Goal: Task Accomplishment & Management: Manage account settings

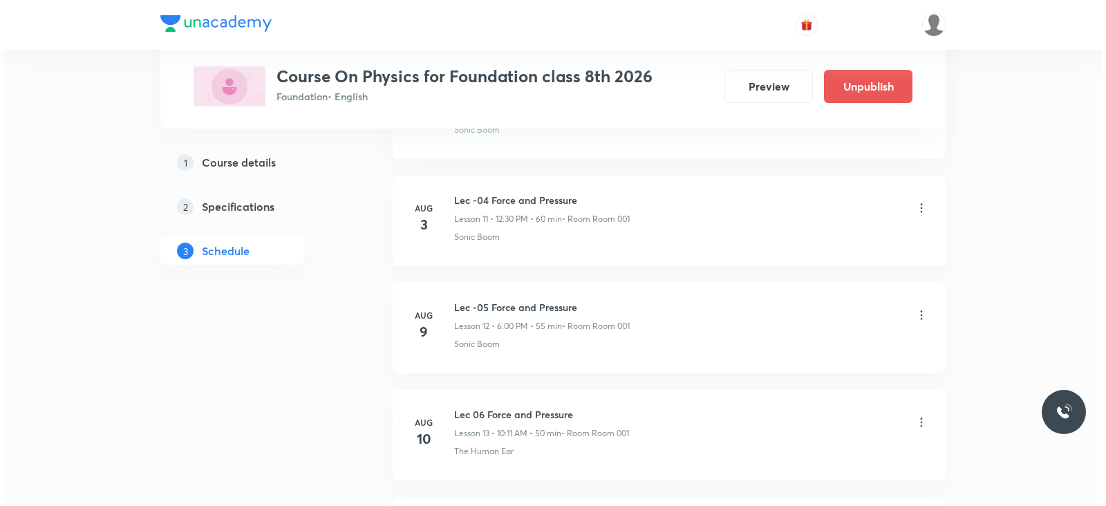
scroll to position [2526, 0]
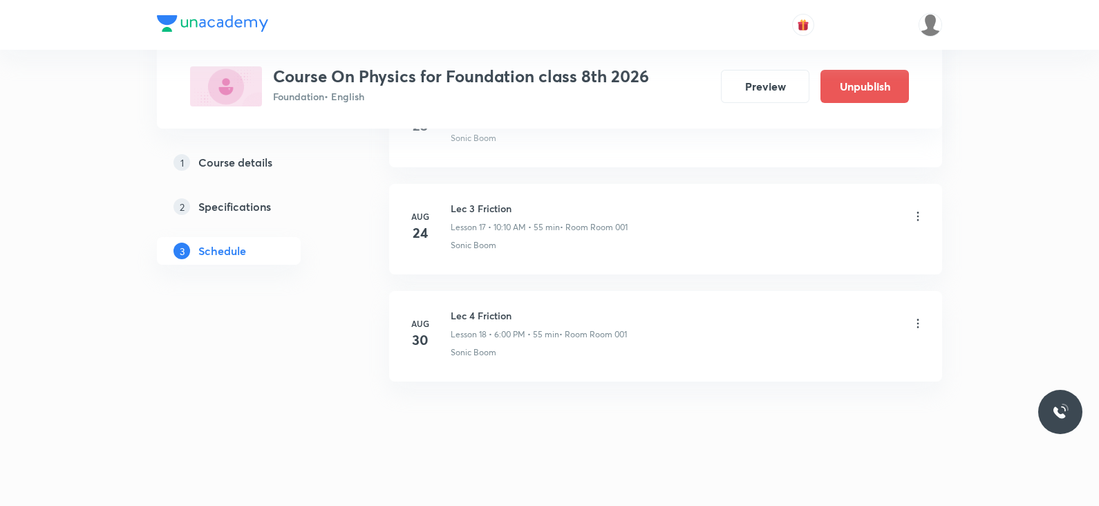
click at [916, 326] on div at bounding box center [918, 325] width 14 height 16
click at [920, 319] on icon at bounding box center [918, 324] width 14 height 14
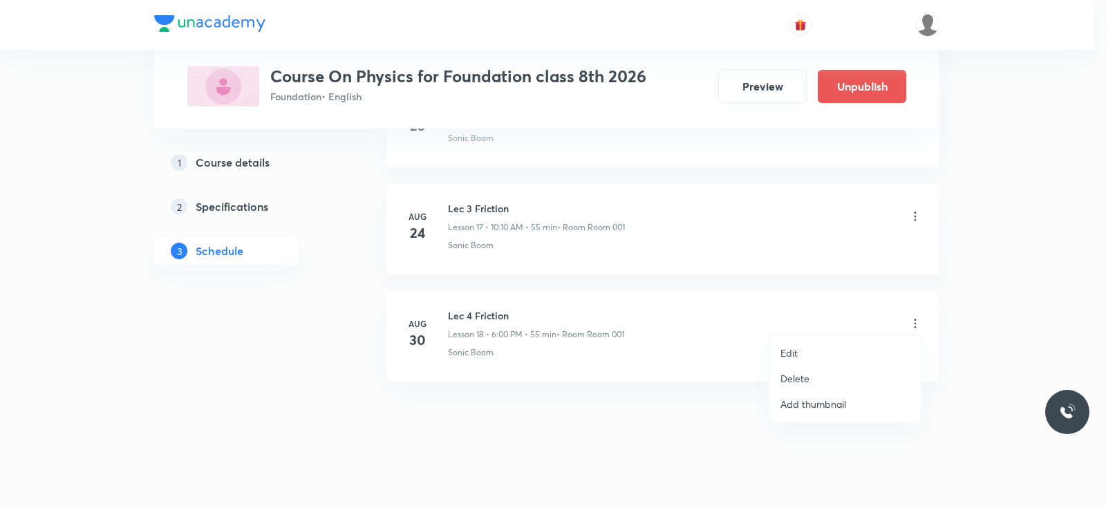
click at [826, 347] on li "Edit" at bounding box center [845, 353] width 151 height 26
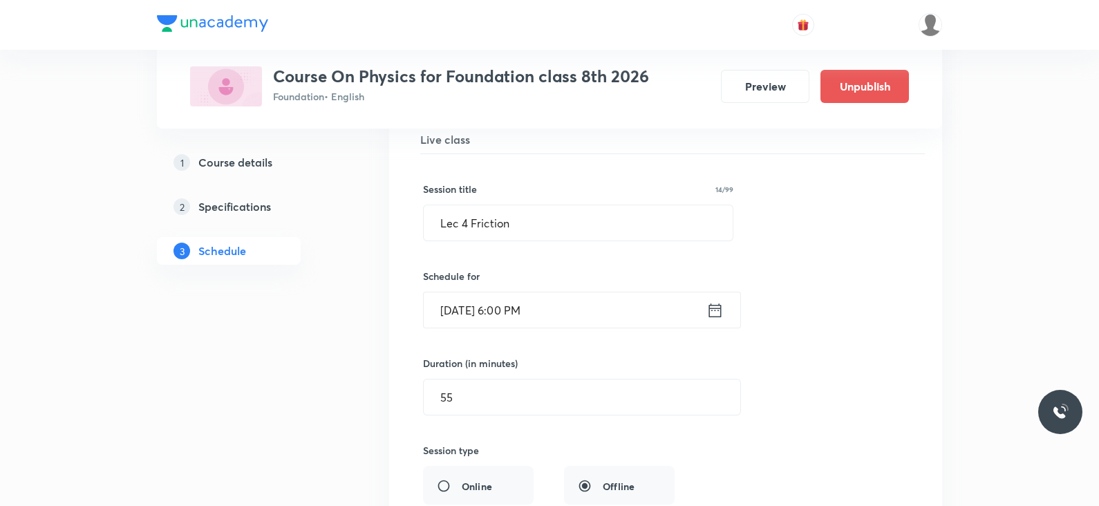
scroll to position [2029, 0]
click at [554, 221] on input "Lec 4 Friction" at bounding box center [578, 224] width 309 height 35
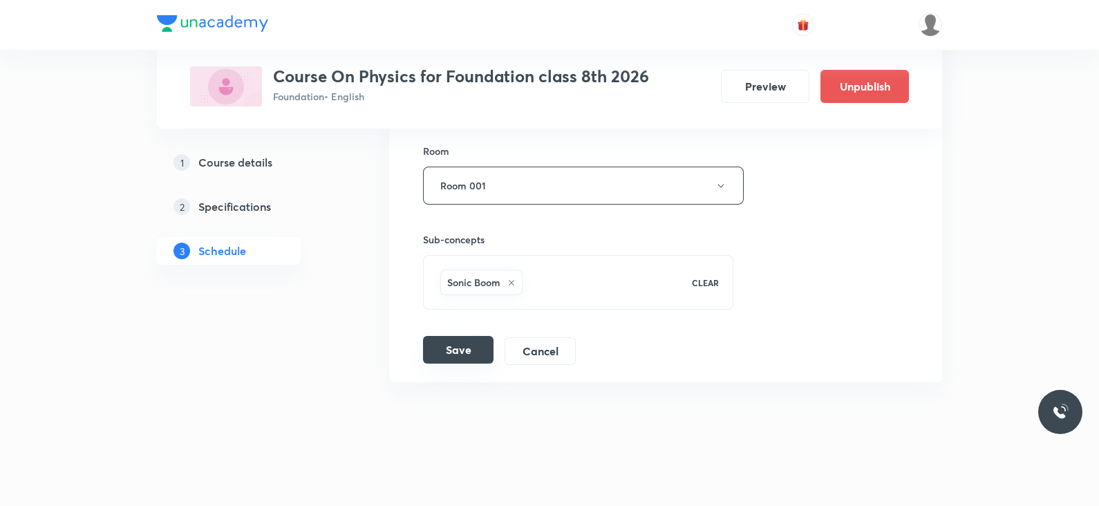
type input "Lec 1 Sound"
click at [440, 343] on button "Save" at bounding box center [458, 350] width 71 height 28
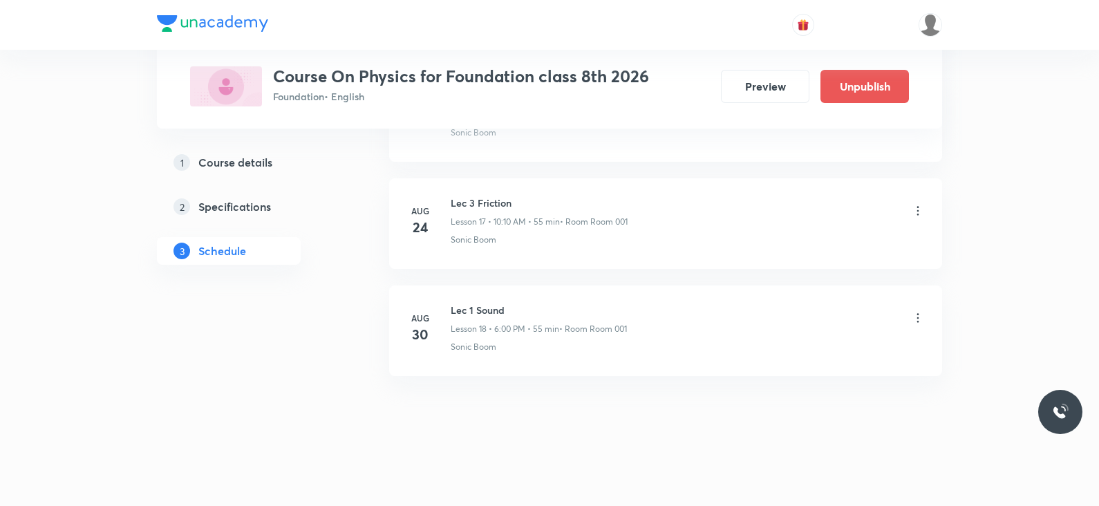
scroll to position [1891, 0]
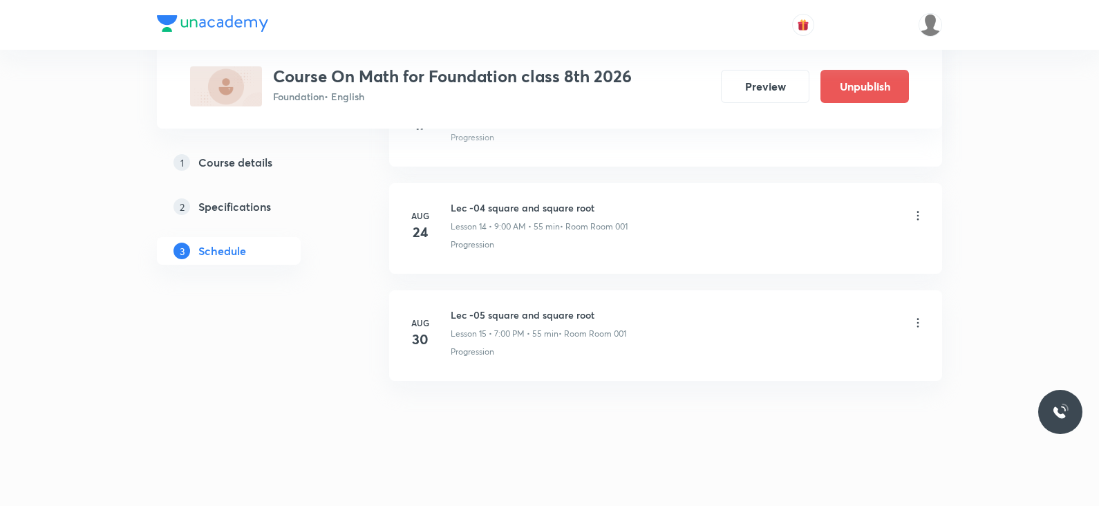
scroll to position [2205, 0]
click at [922, 317] on icon at bounding box center [918, 323] width 14 height 14
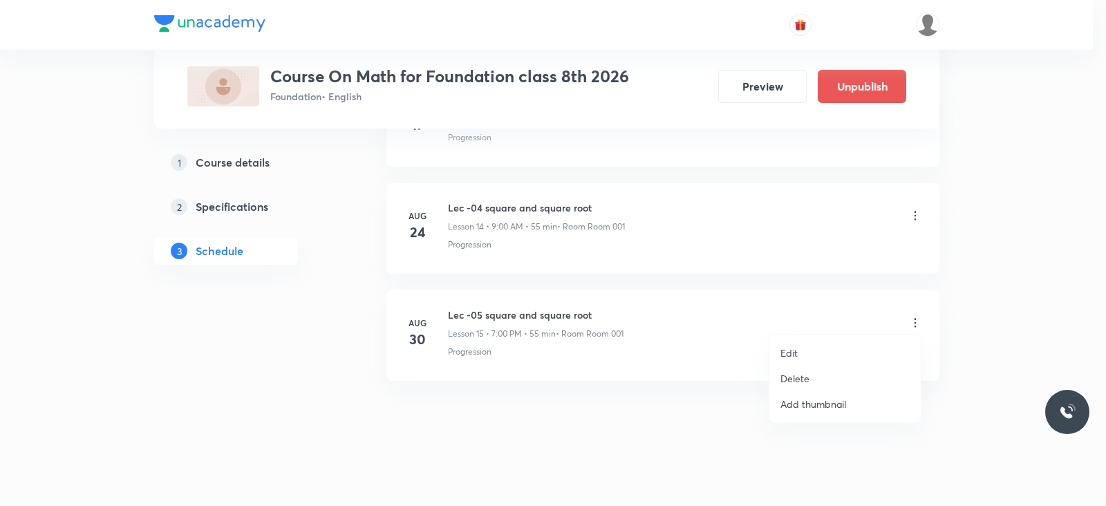
click at [800, 348] on li "Edit" at bounding box center [845, 353] width 151 height 26
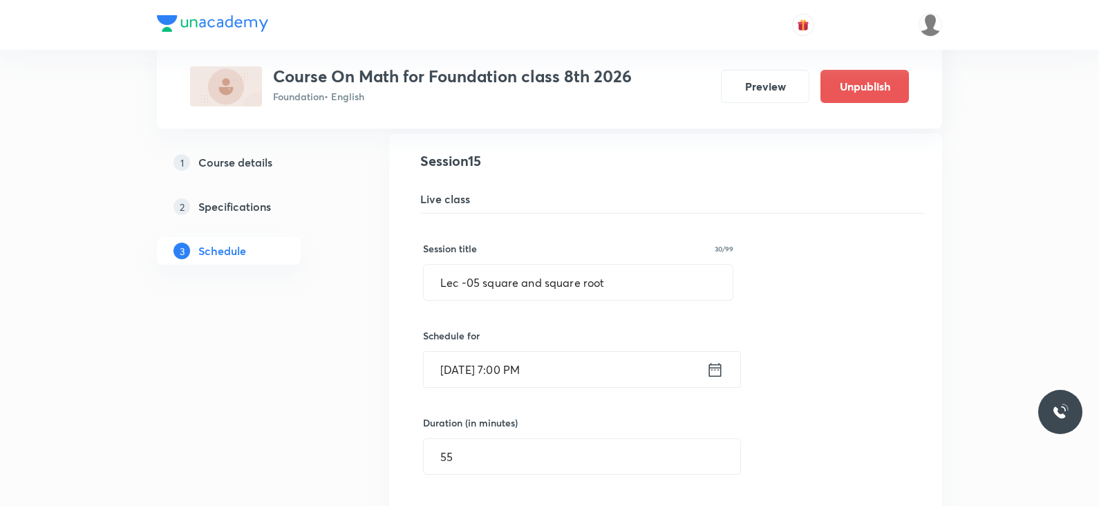
scroll to position [1648, 0]
drag, startPoint x: 615, startPoint y: 272, endPoint x: 473, endPoint y: 281, distance: 142.7
click at [473, 281] on input "Lec -05 square and square root" at bounding box center [578, 283] width 309 height 35
click at [519, 283] on input "Lec -01 Quadratics" at bounding box center [578, 283] width 309 height 35
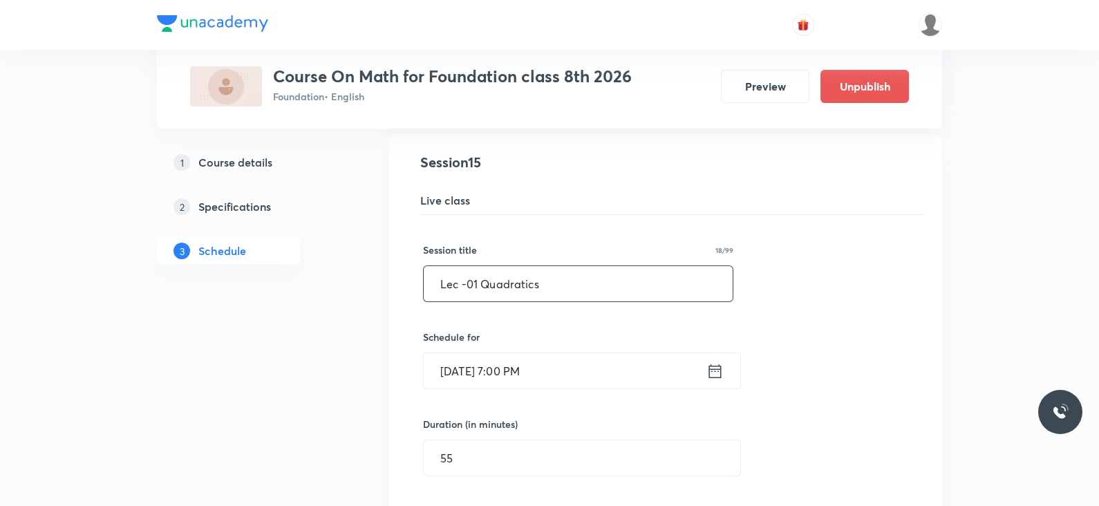
paste input "quadrilateral"
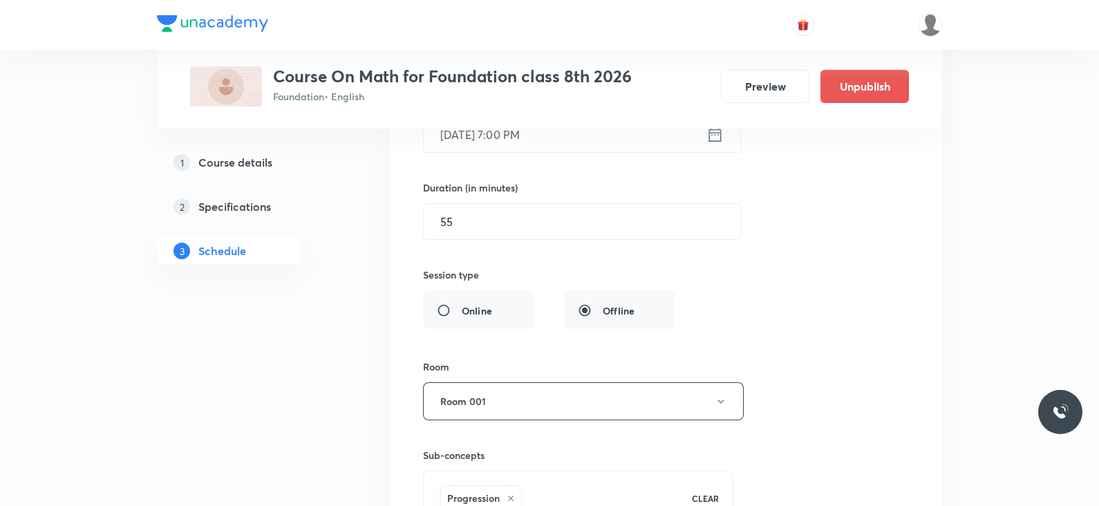
scroll to position [2101, 0]
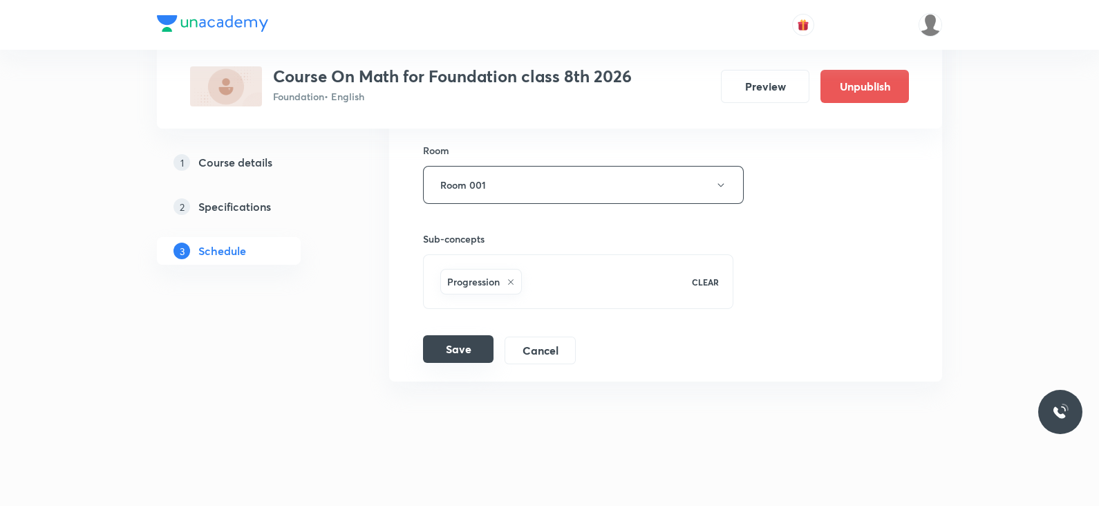
type input "Lec -01 quadrilateral"
click at [456, 337] on button "Save" at bounding box center [458, 349] width 71 height 28
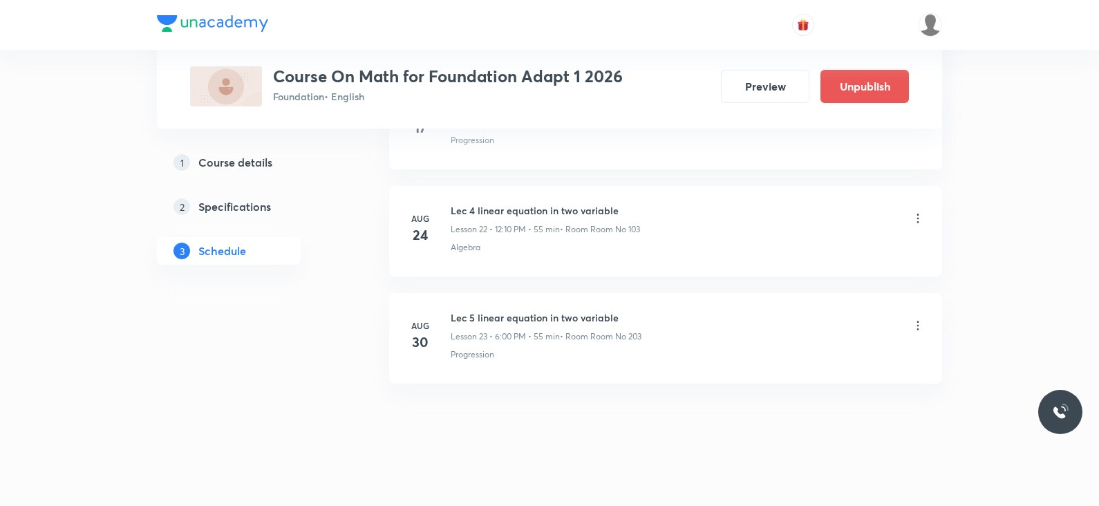
click at [912, 319] on icon at bounding box center [918, 326] width 14 height 14
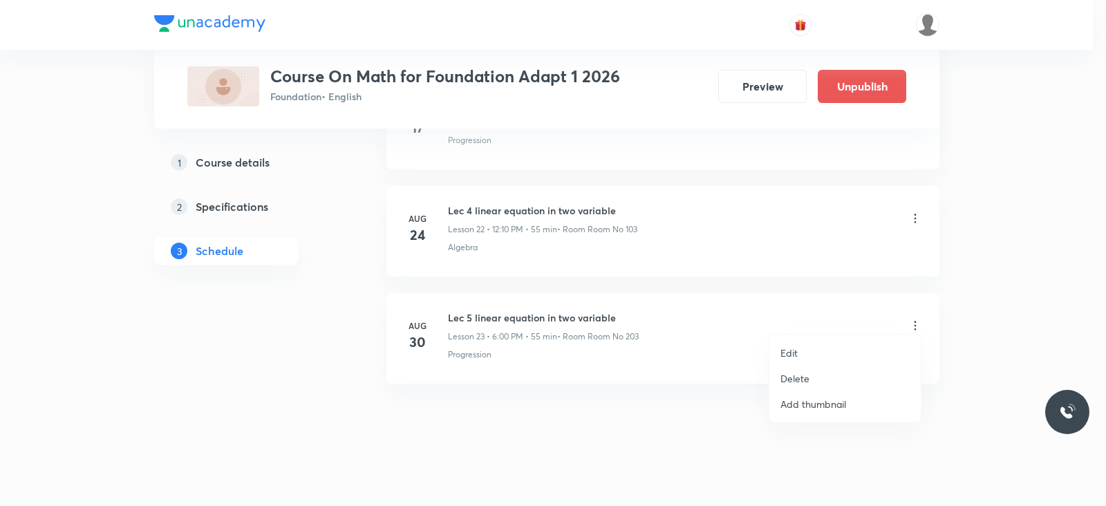
click at [837, 342] on li "Edit" at bounding box center [845, 353] width 151 height 26
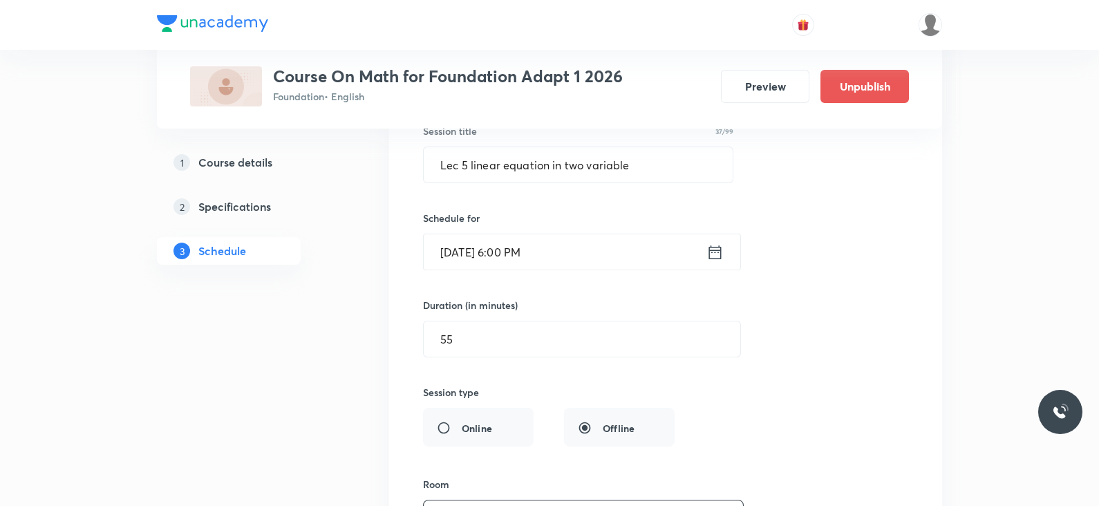
scroll to position [2522, 0]
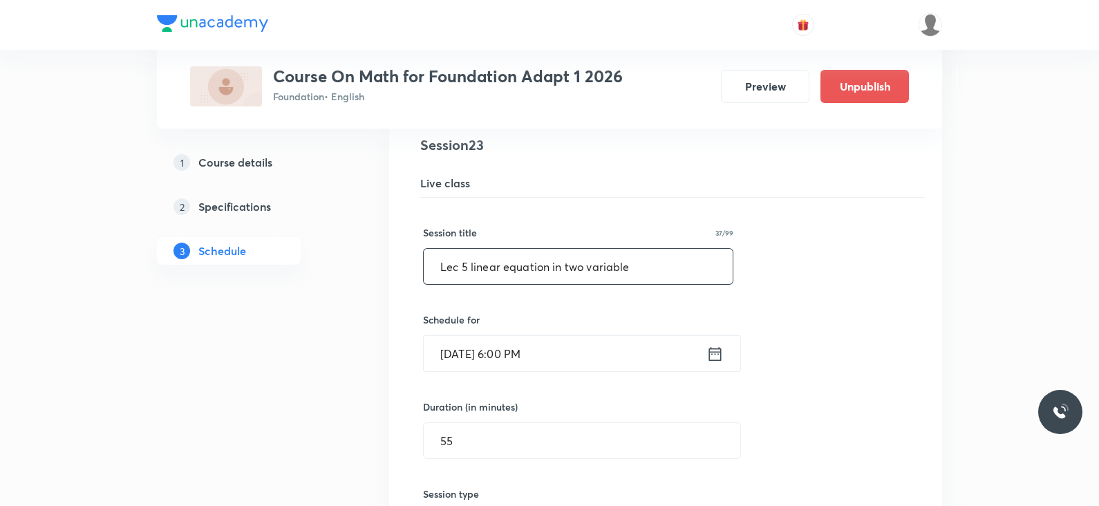
drag, startPoint x: 650, startPoint y: 260, endPoint x: 463, endPoint y: 263, distance: 187.4
click at [463, 263] on input "Lec 5 linear equation in two variable" at bounding box center [578, 266] width 309 height 35
paste input "lines and angles"
click at [460, 261] on input "Lec lines and angles" at bounding box center [578, 266] width 309 height 35
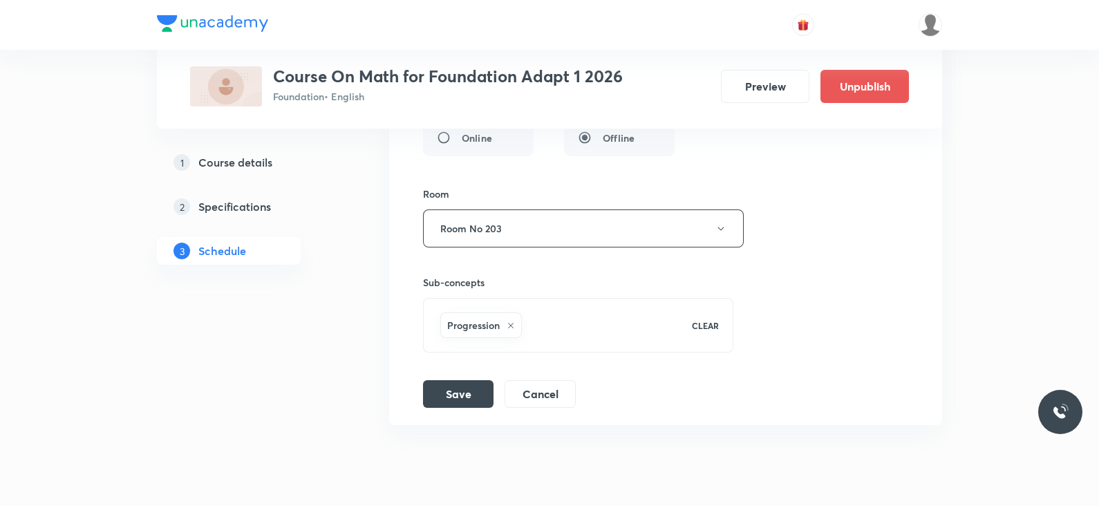
scroll to position [2956, 0]
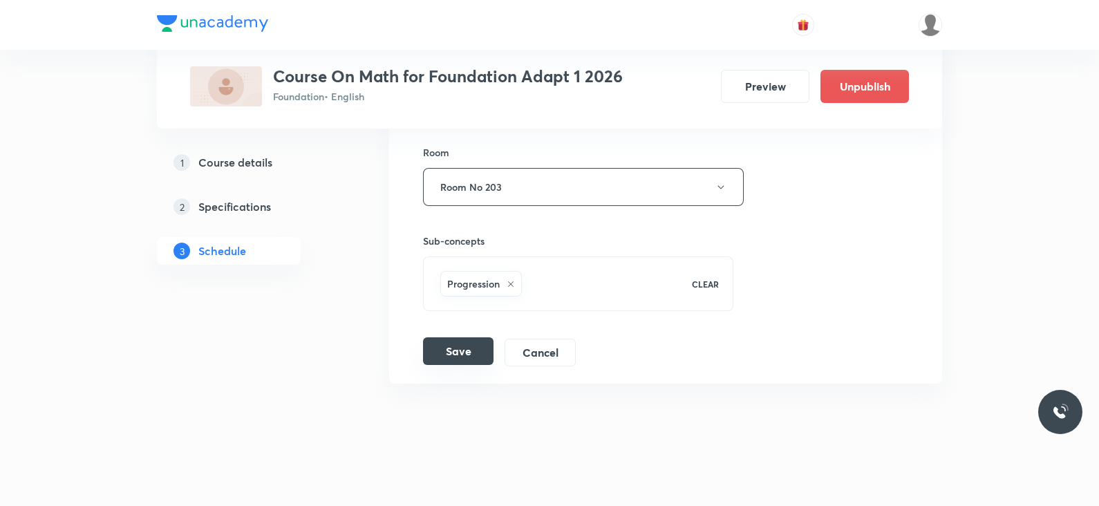
type input "Lec -01 lines and angles"
click at [475, 346] on button "Save" at bounding box center [458, 351] width 71 height 28
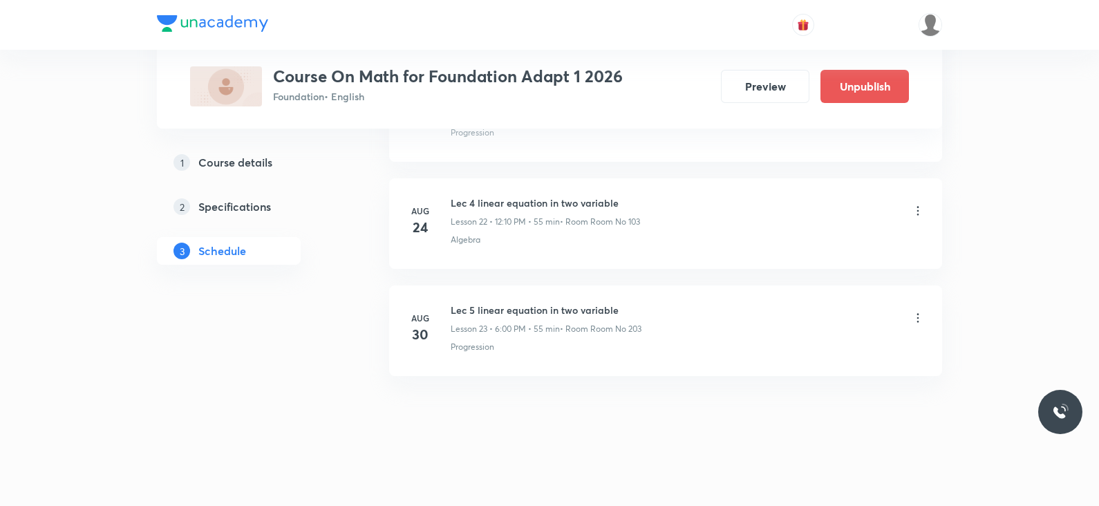
scroll to position [2426, 0]
